Goal: Find contact information: Find contact information

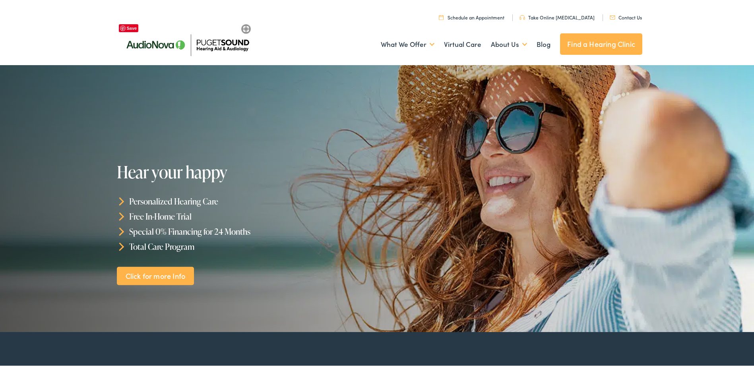
click at [228, 41] on img at bounding box center [187, 43] width 139 height 49
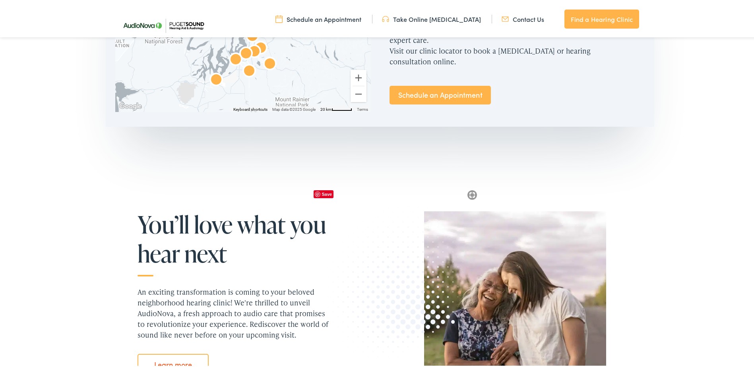
scroll to position [517, 0]
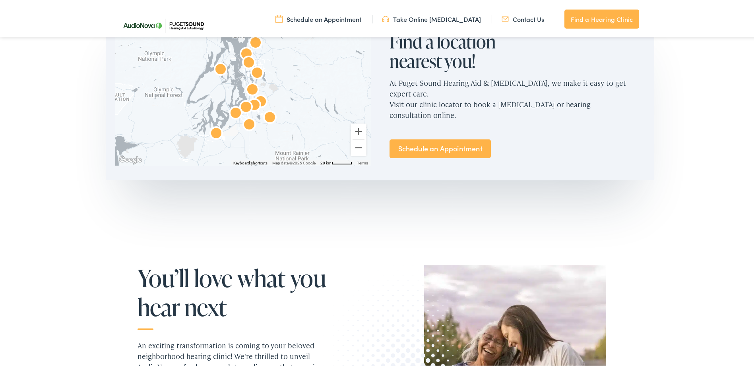
click at [439, 60] on h2 "Find a location nearest you!" at bounding box center [453, 49] width 127 height 39
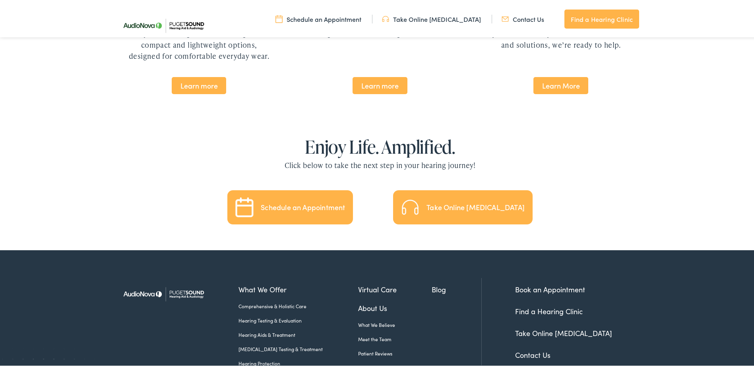
scroll to position [1755, 0]
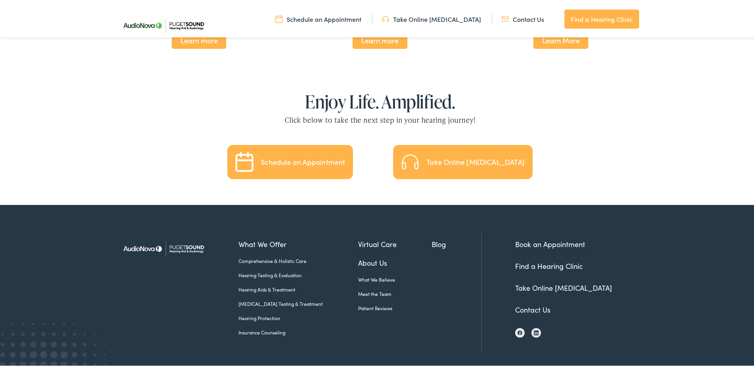
click at [545, 260] on link "Find a Hearing Clinic" at bounding box center [549, 265] width 68 height 10
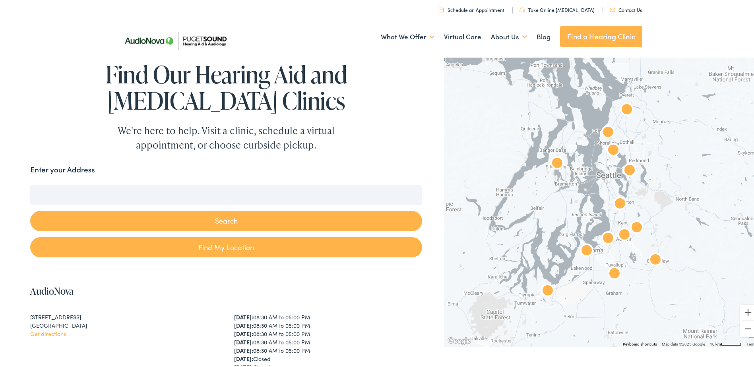
click at [603, 236] on img "AudioNova" at bounding box center [607, 237] width 25 height 25
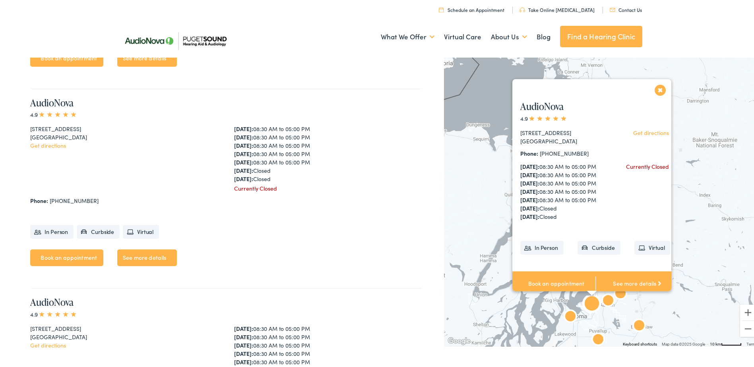
scroll to position [1204, 0]
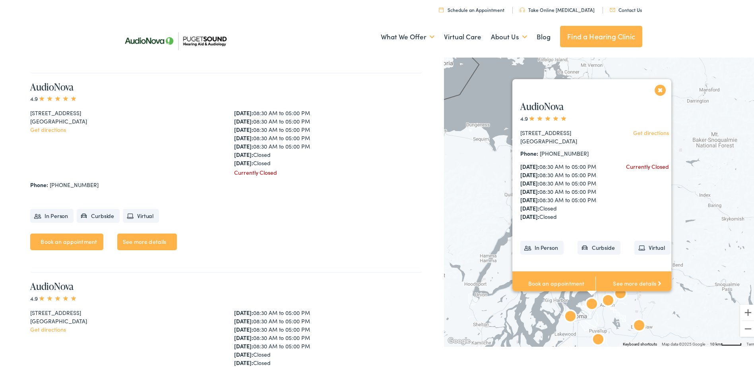
click at [617, 8] on link "Contact Us" at bounding box center [626, 8] width 32 height 7
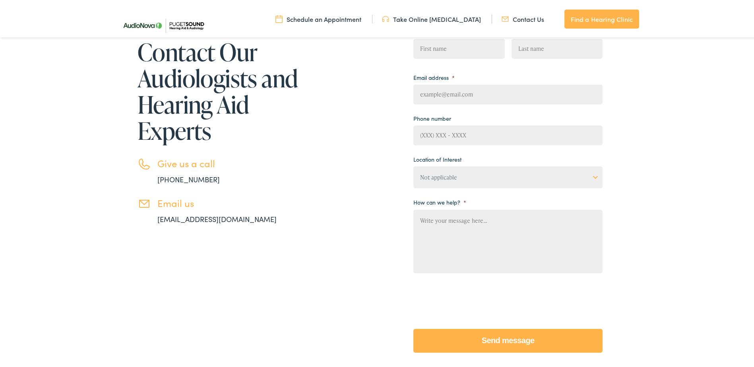
scroll to position [119, 0]
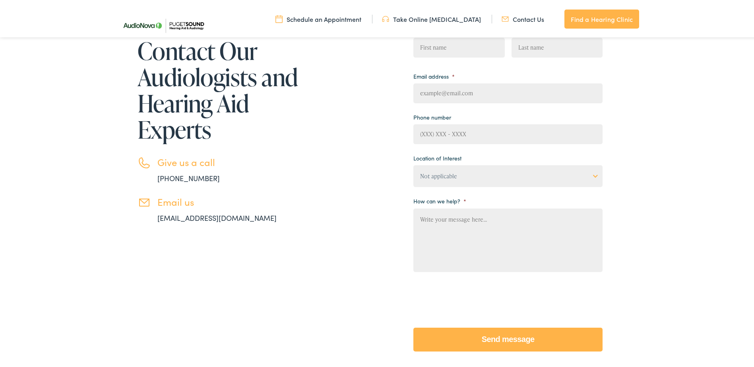
click at [196, 218] on link "info@pshearing.com" at bounding box center [216, 216] width 119 height 10
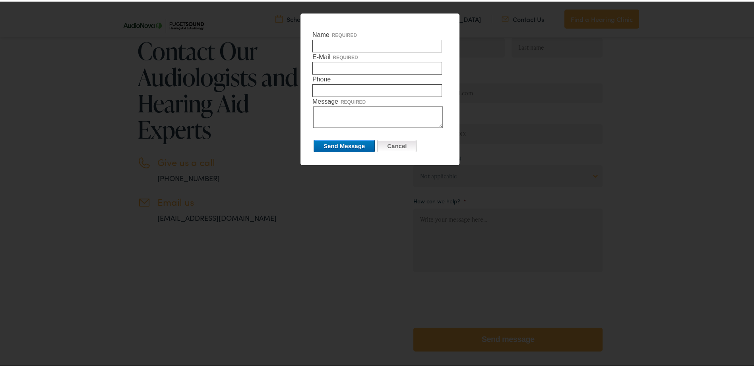
click at [400, 146] on input "Cancel" at bounding box center [396, 144] width 39 height 12
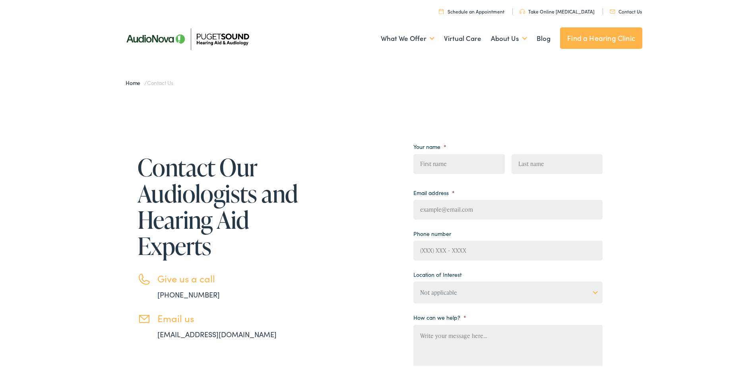
scroll to position [0, 0]
